Goal: Find contact information: Find contact information

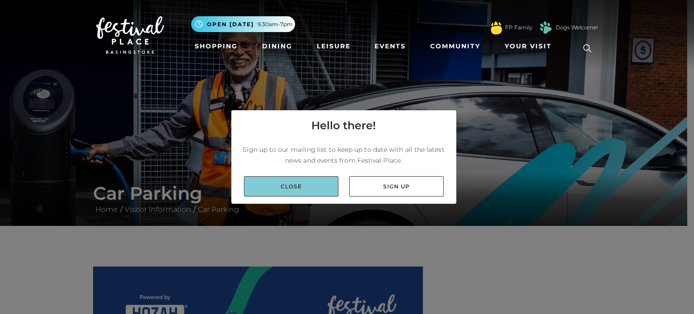
click at [298, 186] on link "Close" at bounding box center [291, 186] width 94 height 20
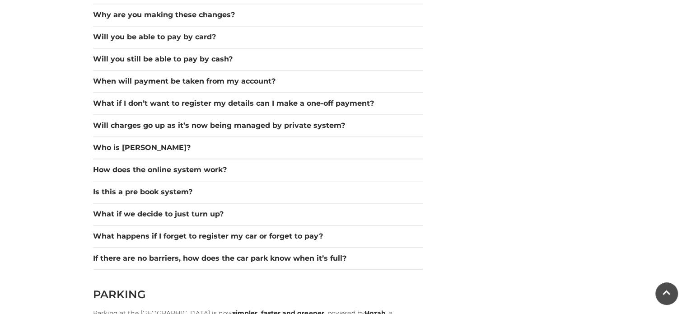
scroll to position [1355, 0]
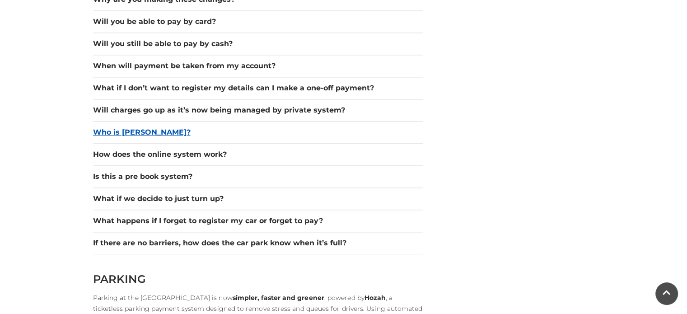
click at [104, 135] on button "Who is [PERSON_NAME]?" at bounding box center [258, 132] width 330 height 11
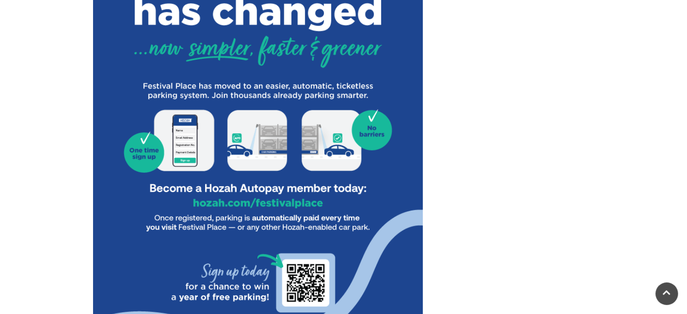
scroll to position [542, 0]
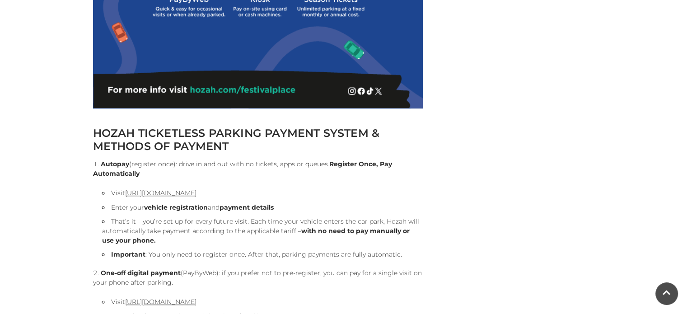
scroll to position [858, 0]
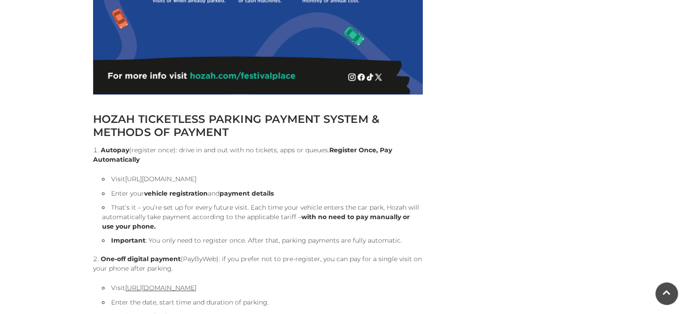
click at [196, 179] on link "[URL][DOMAIN_NAME]" at bounding box center [160, 179] width 71 height 8
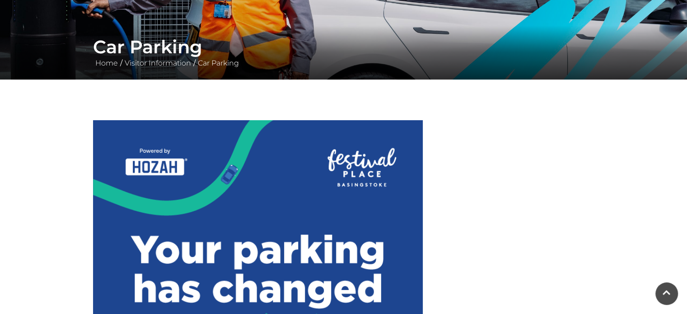
scroll to position [0, 0]
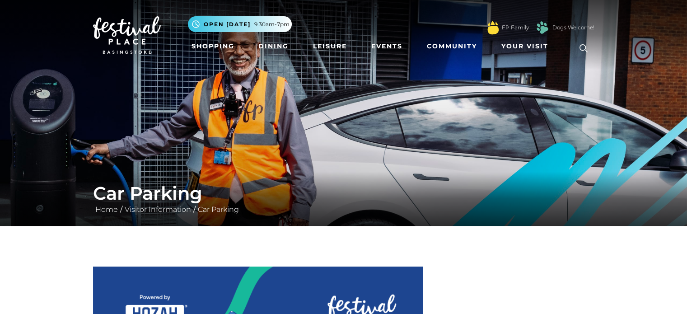
click at [131, 30] on img at bounding box center [127, 35] width 68 height 38
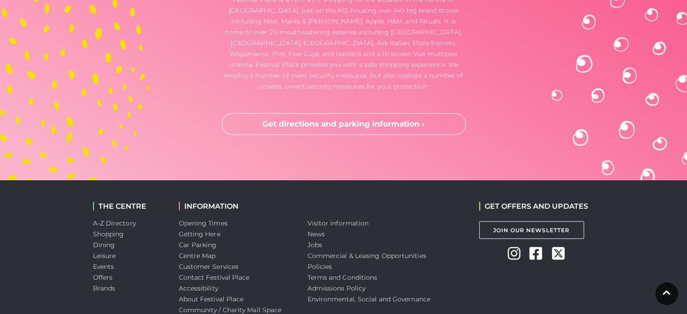
scroll to position [2476, 0]
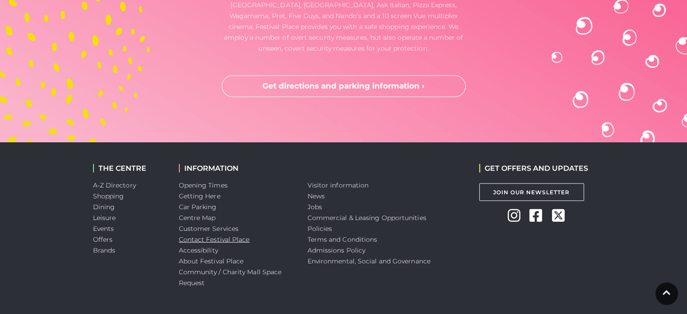
click at [201, 235] on link "Contact Festival Place" at bounding box center [214, 239] width 71 height 8
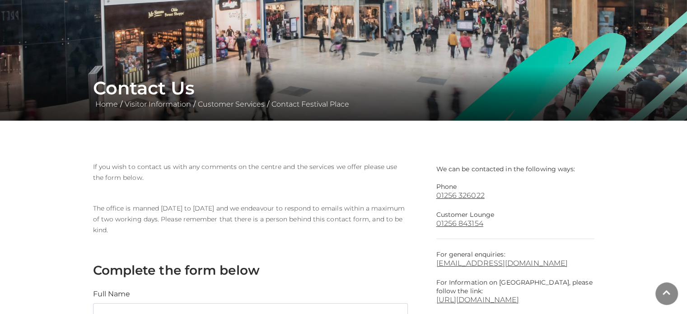
scroll to position [271, 0]
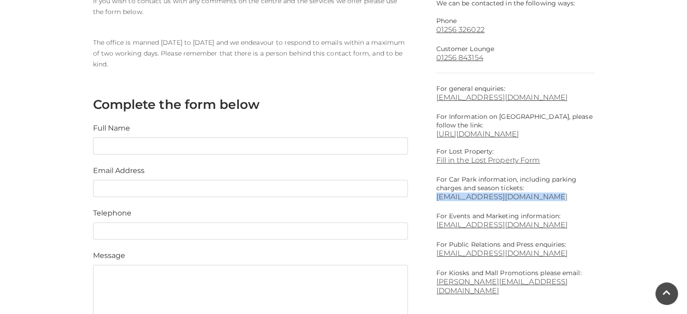
drag, startPoint x: 433, startPoint y: 196, endPoint x: 536, endPoint y: 193, distance: 103.5
click at [536, 193] on div "We can be contacted in the following ways: Phone [PHONE_NUMBER] Customer Lounge…" at bounding box center [515, 213] width 172 height 437
copy link "parking@festivalplace.co.uk"
